Goal: Task Accomplishment & Management: Complete application form

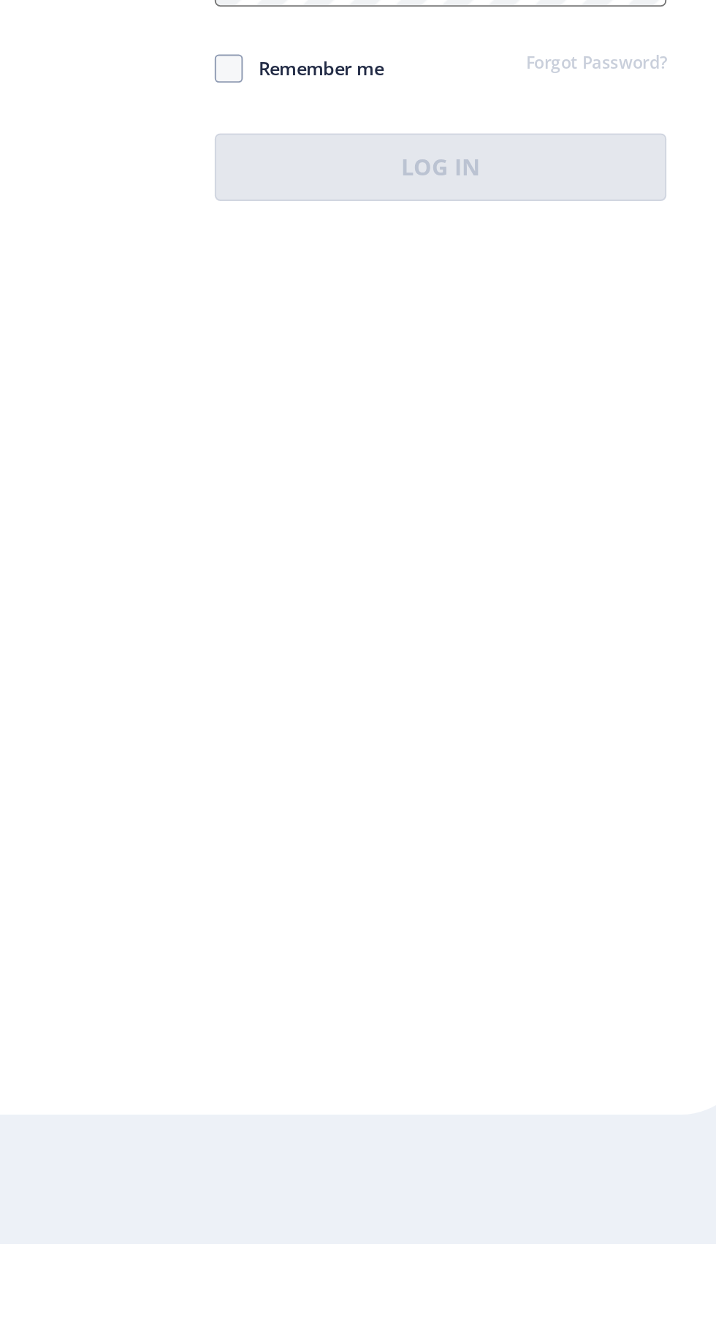
select select
